Goal: Information Seeking & Learning: Learn about a topic

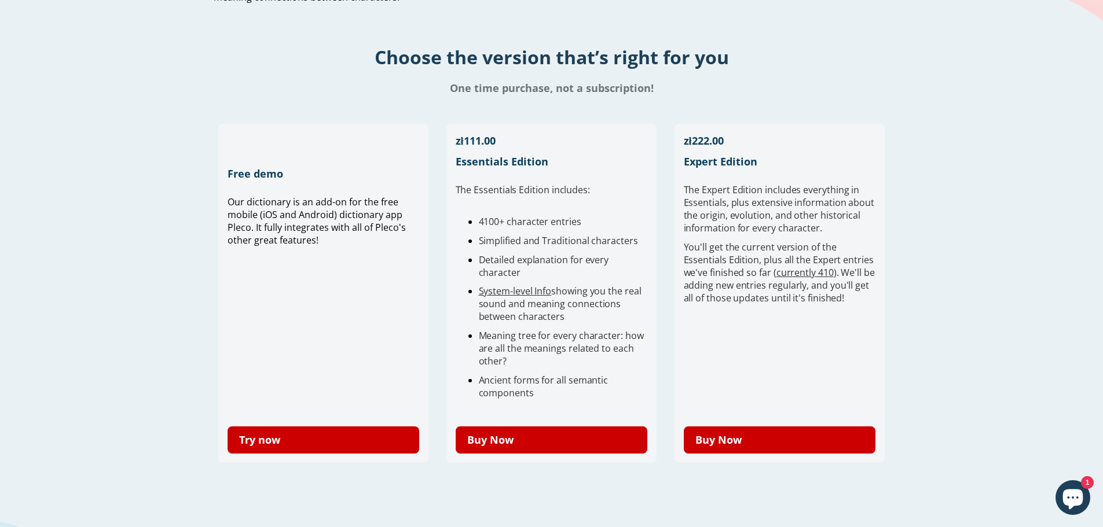
scroll to position [347, 0]
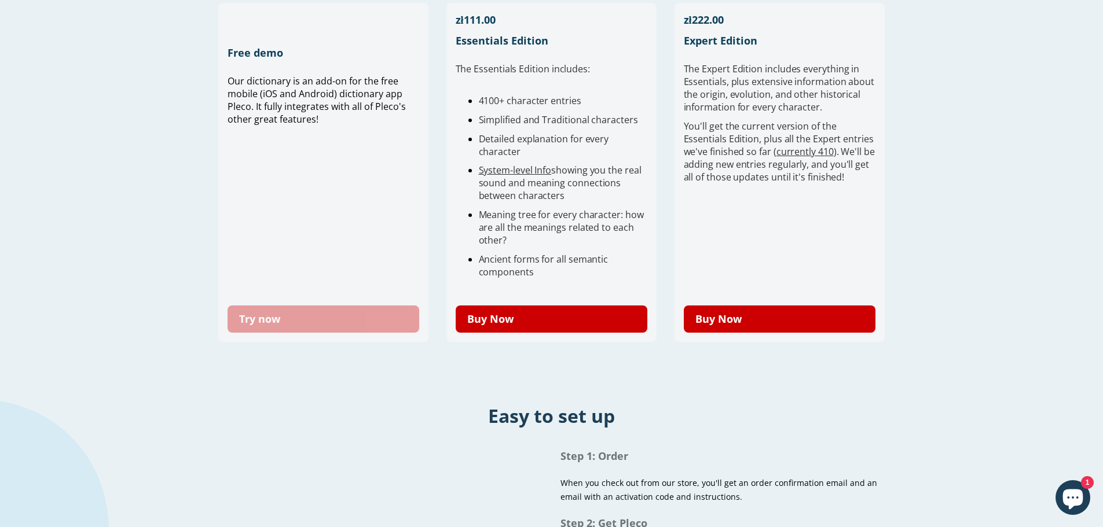
click at [318, 312] on link "Try now" at bounding box center [324, 319] width 192 height 27
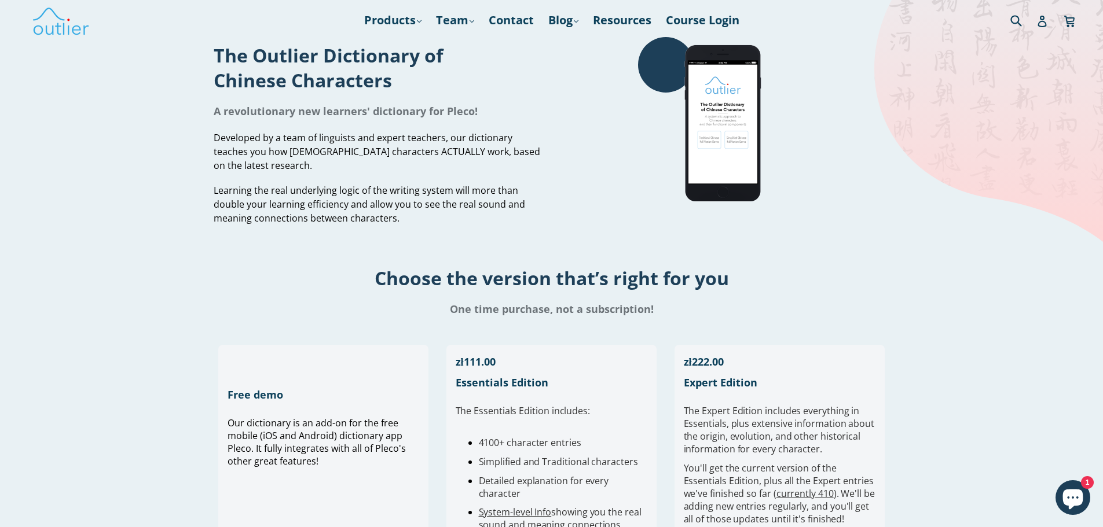
scroll to position [0, 0]
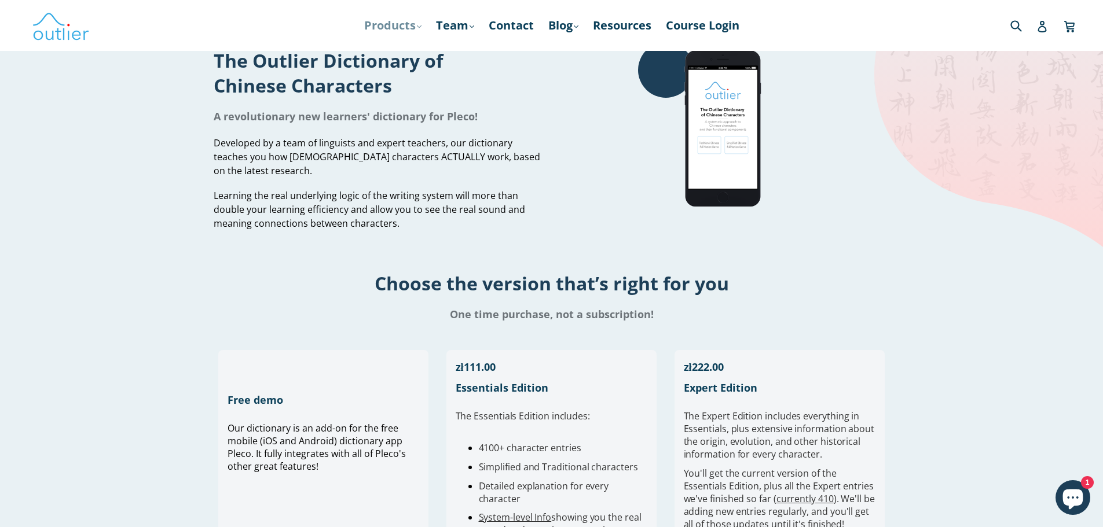
click at [417, 25] on icon ".cls-1{fill:#231f20}" at bounding box center [419, 26] width 5 height 5
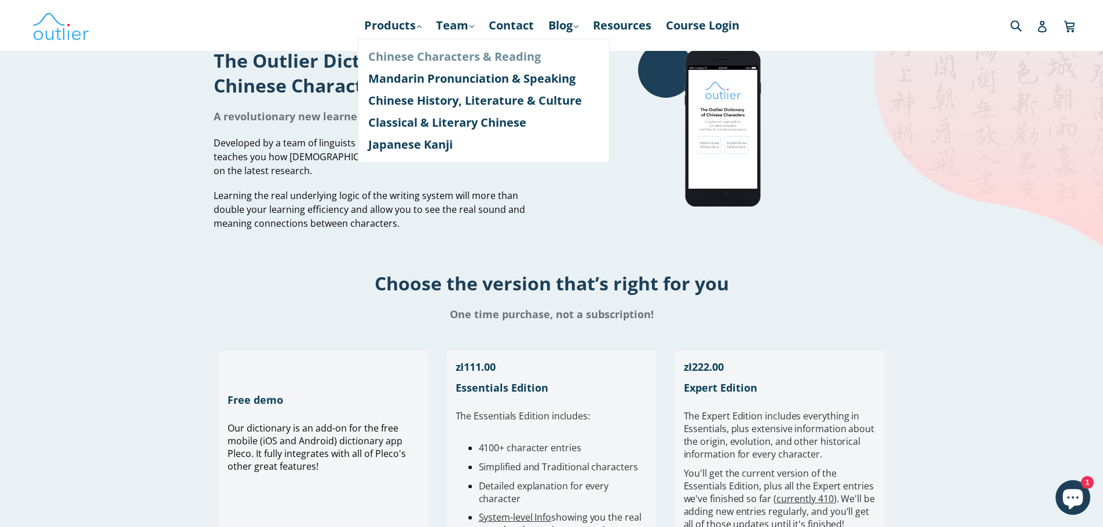
click at [398, 64] on link "Chinese Characters & Reading" at bounding box center [483, 57] width 231 height 22
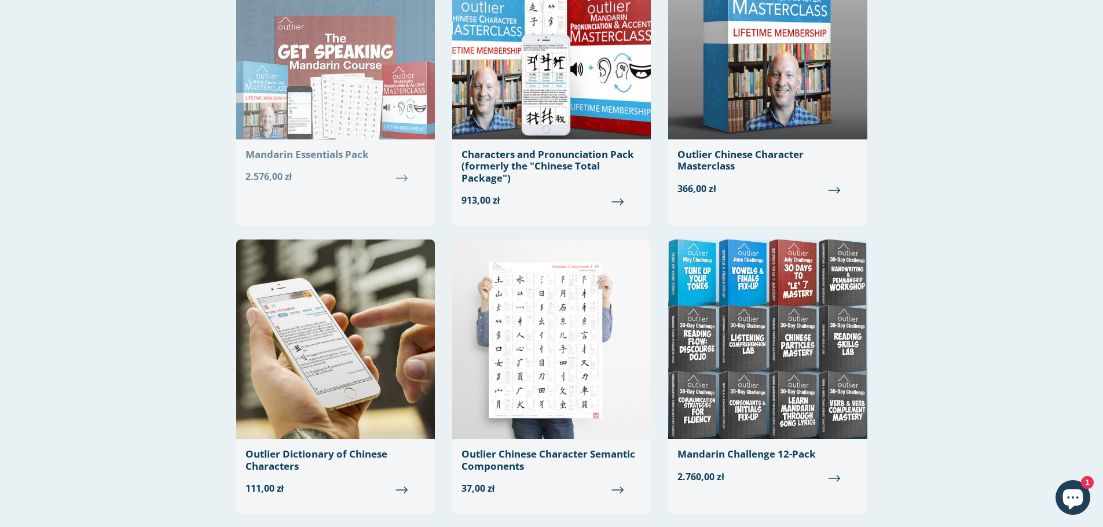
scroll to position [58, 0]
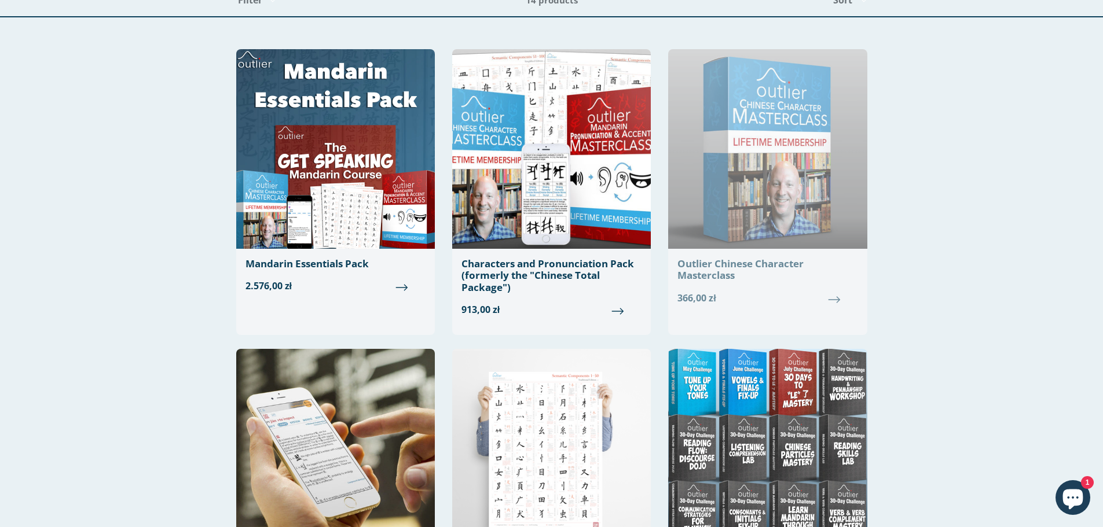
click at [723, 266] on div "Outlier Chinese Character Masterclass" at bounding box center [767, 270] width 180 height 24
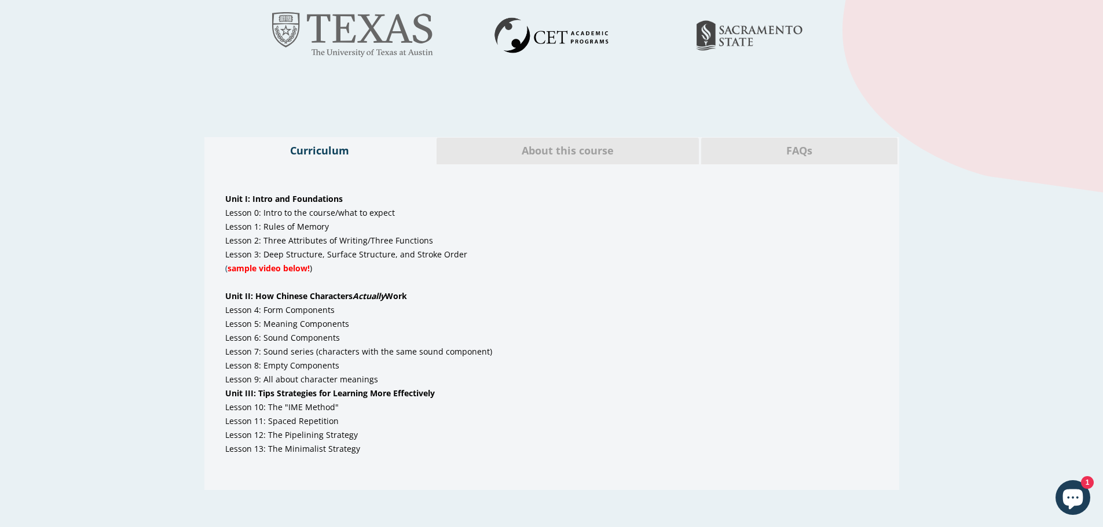
scroll to position [463, 0]
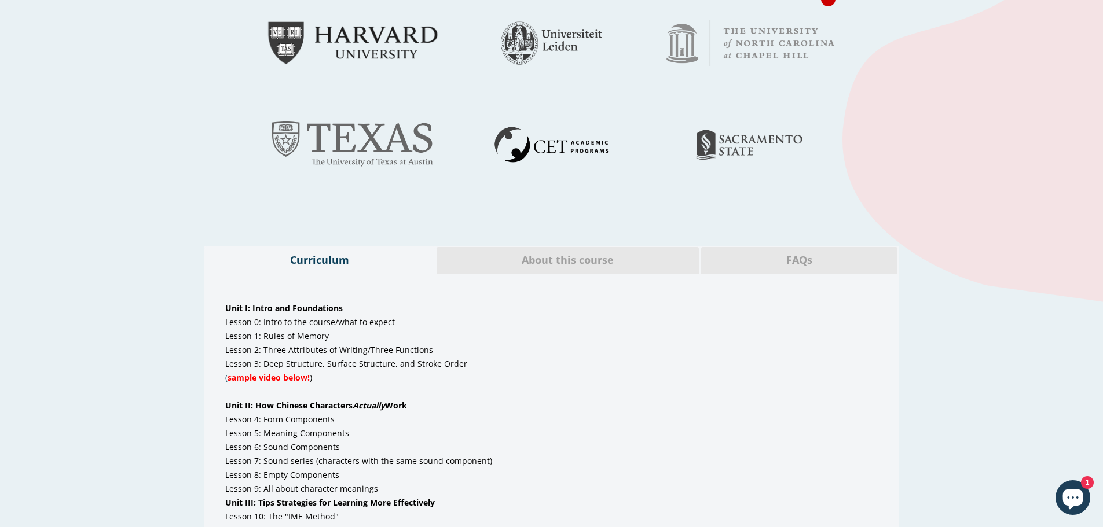
click at [557, 266] on span "About this course" at bounding box center [567, 260] width 245 height 15
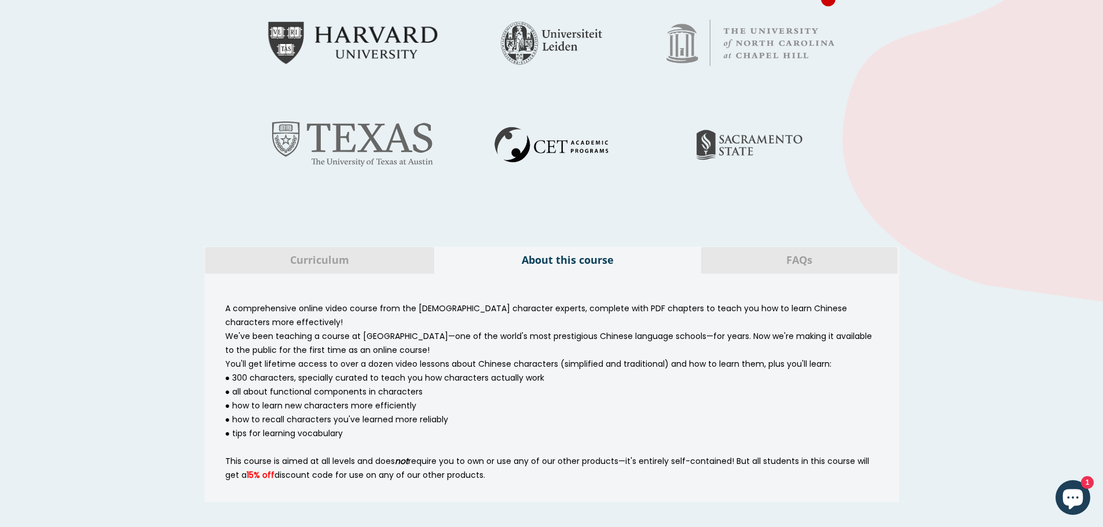
click at [290, 255] on span "Curriculum" at bounding box center [320, 260] width 212 height 15
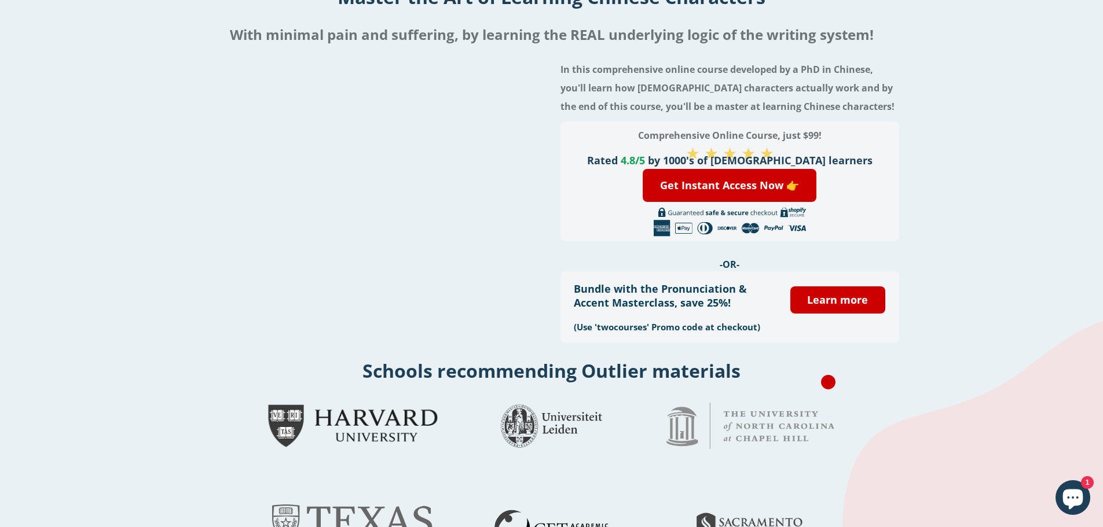
scroll to position [0, 0]
